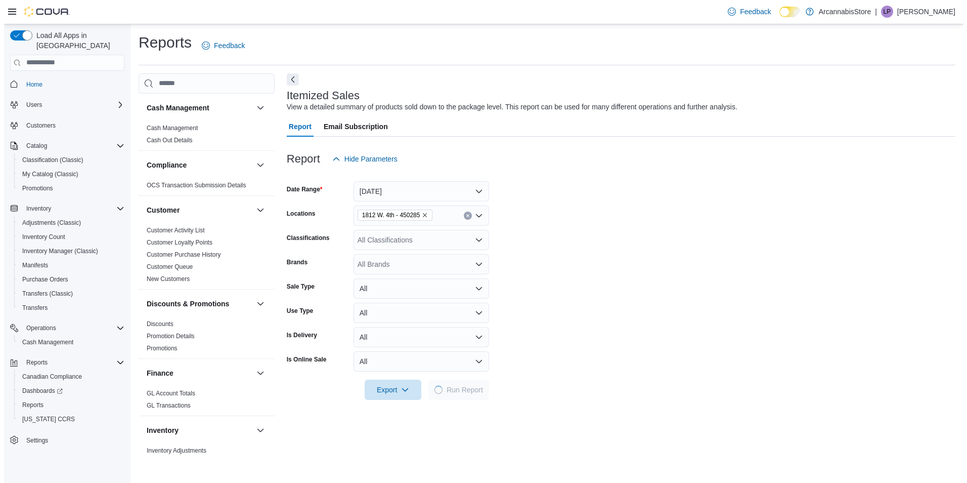
scroll to position [613, 0]
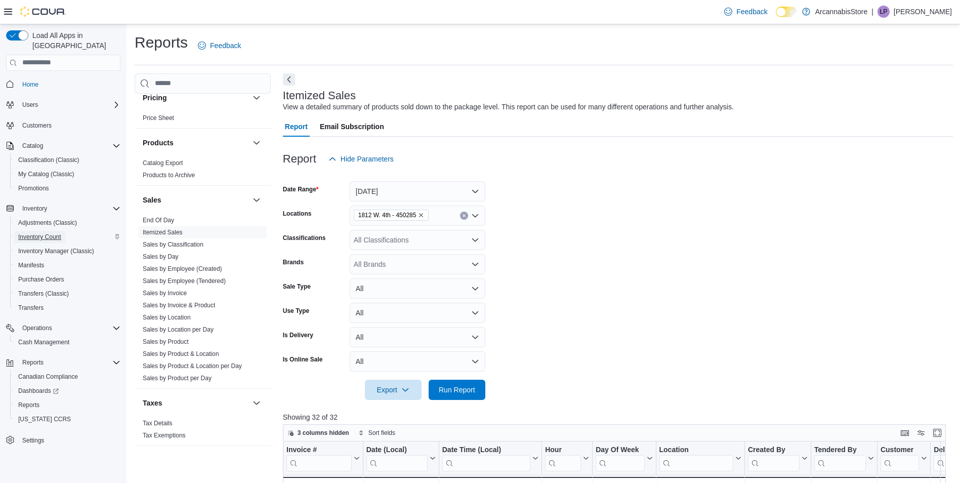
click at [33, 233] on span "Inventory Count" at bounding box center [39, 237] width 43 height 8
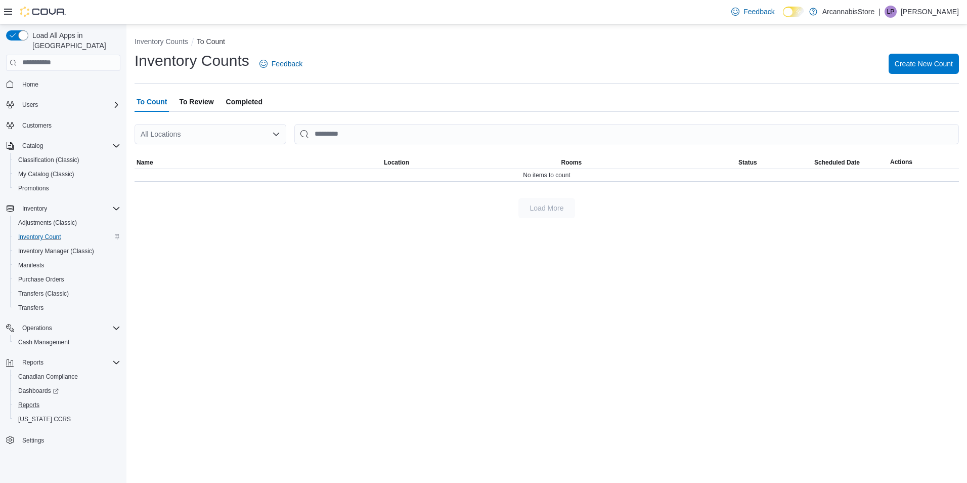
click at [24, 398] on button "Reports" at bounding box center [67, 405] width 114 height 14
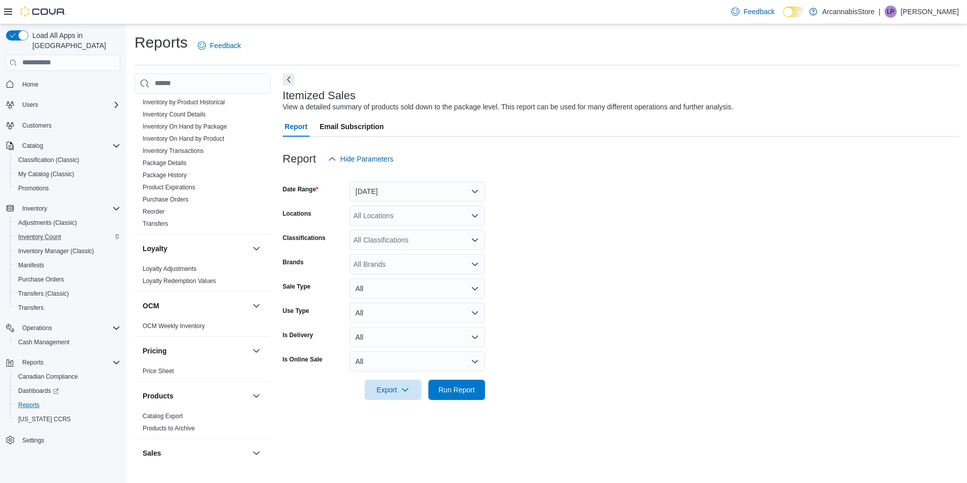
scroll to position [310, 0]
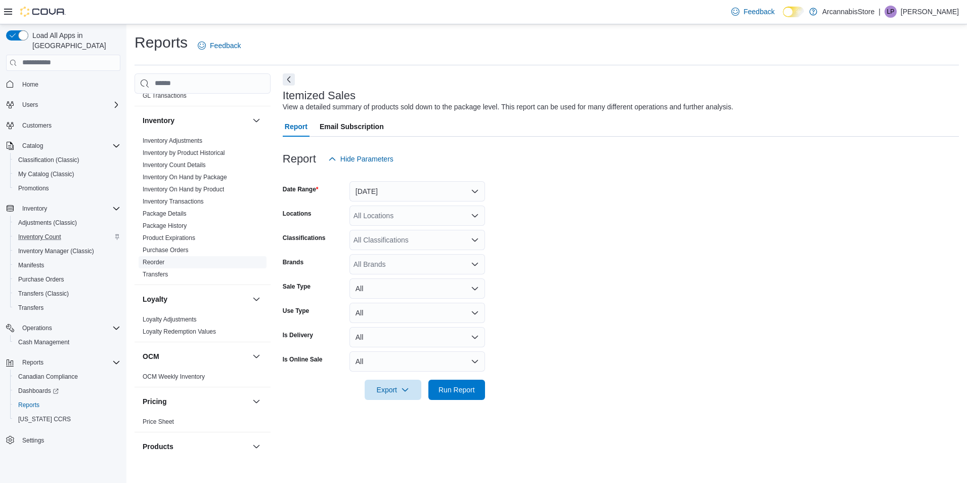
click at [156, 259] on link "Reorder" at bounding box center [154, 262] width 22 height 7
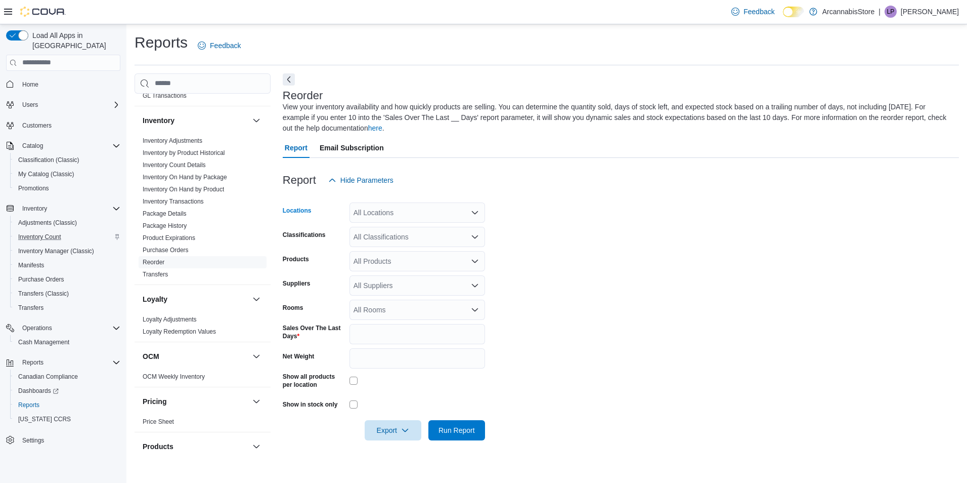
click at [463, 211] on div "All Locations" at bounding box center [418, 212] width 136 height 20
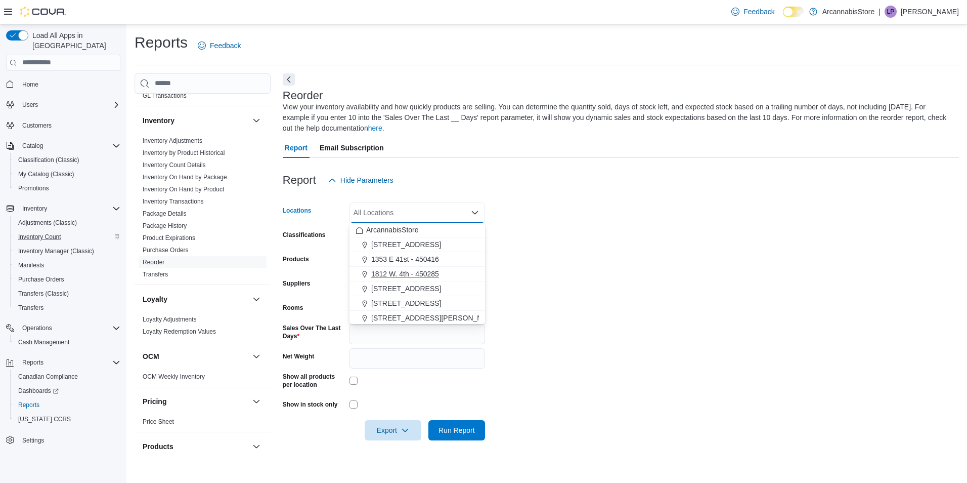
click at [387, 269] on span "1812 W. 4th - 450285" at bounding box center [405, 274] width 68 height 10
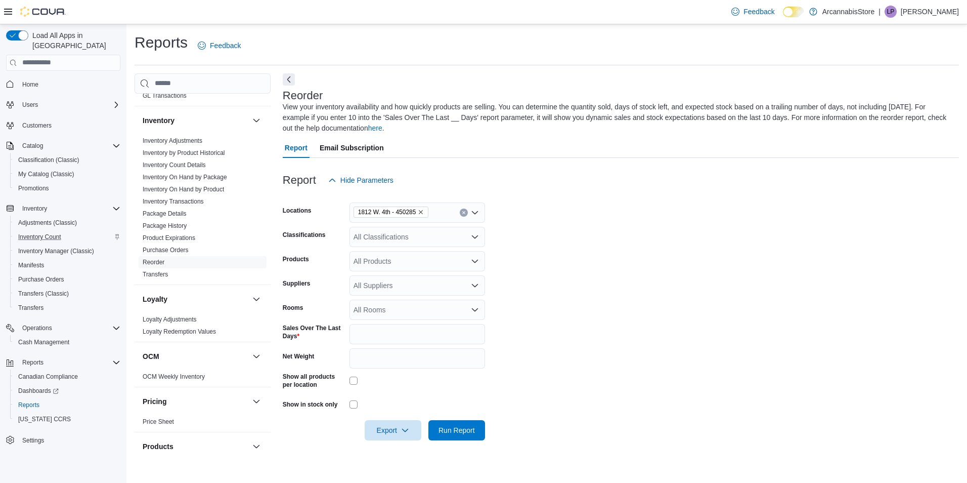
click at [516, 253] on form "Locations 1812 W. 4th - 450285 Classifications All Classifications Products All…" at bounding box center [621, 315] width 676 height 250
click at [471, 422] on span "Run Report" at bounding box center [457, 429] width 45 height 20
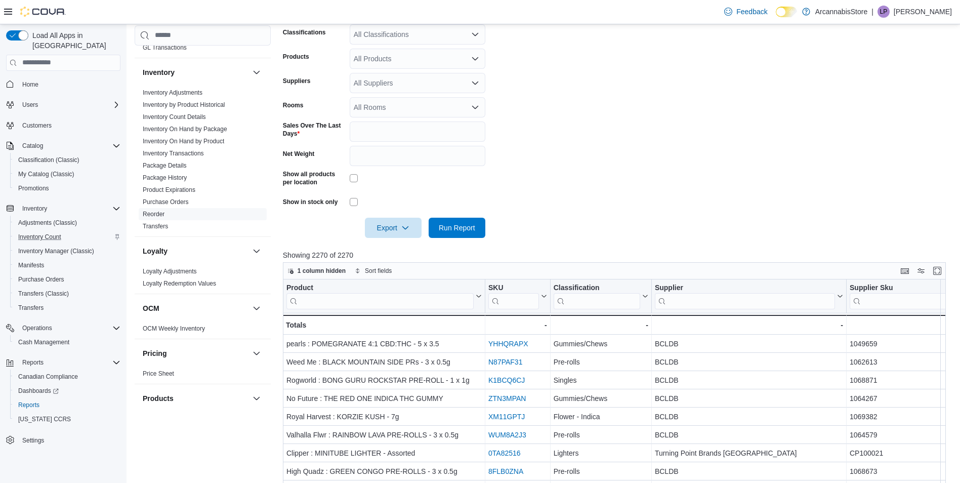
scroll to position [304, 0]
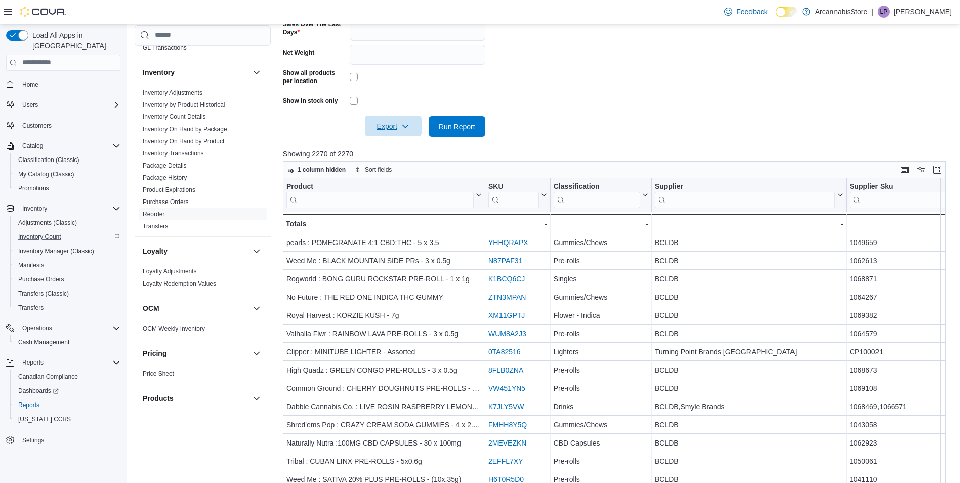
click at [404, 124] on icon "button" at bounding box center [405, 126] width 8 height 8
click at [401, 143] on span "Export to Excel" at bounding box center [395, 147] width 46 height 8
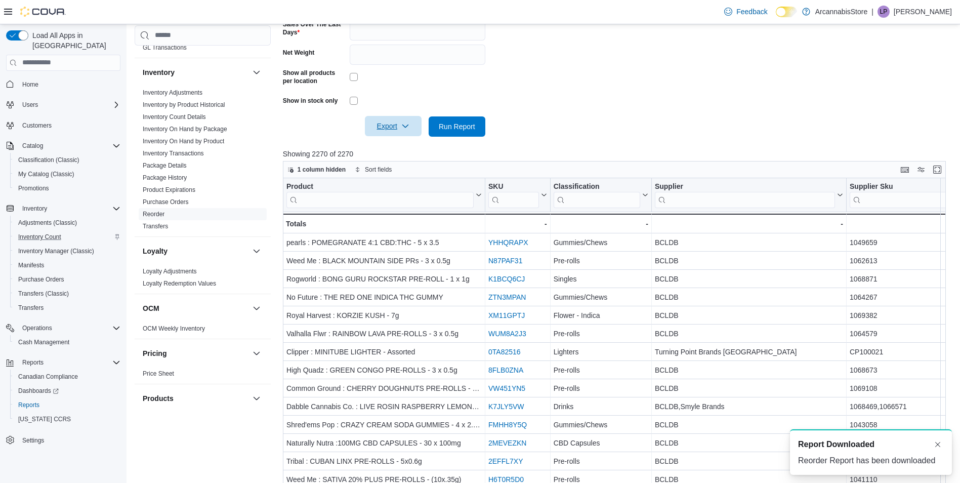
scroll to position [0, 0]
